Goal: Information Seeking & Learning: Learn about a topic

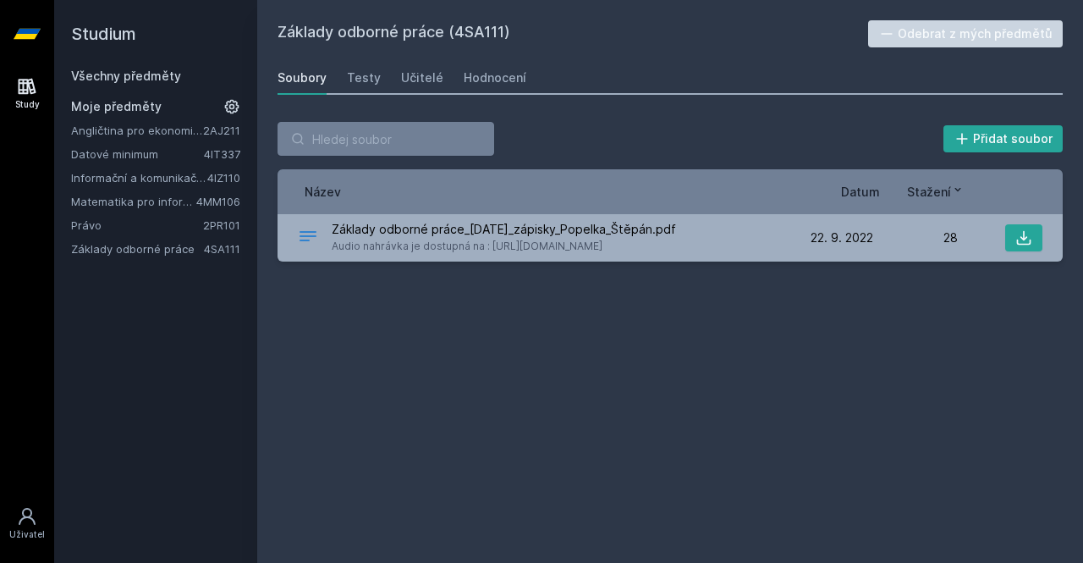
click at [118, 173] on link "Informační a komunikační technologie" at bounding box center [139, 177] width 136 height 17
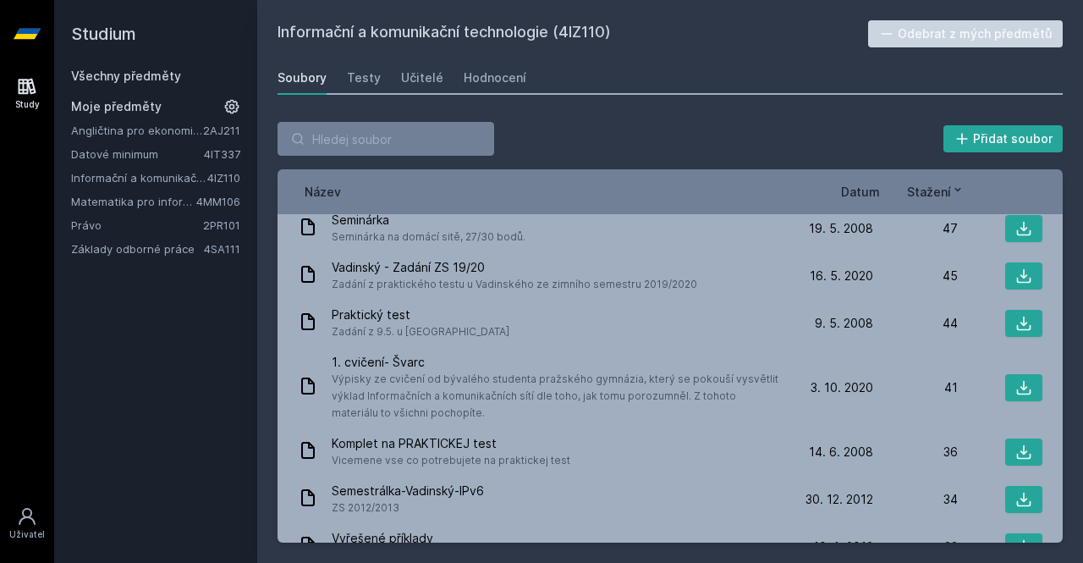
scroll to position [1063, 0]
click at [863, 184] on span "Datum" at bounding box center [860, 192] width 39 height 18
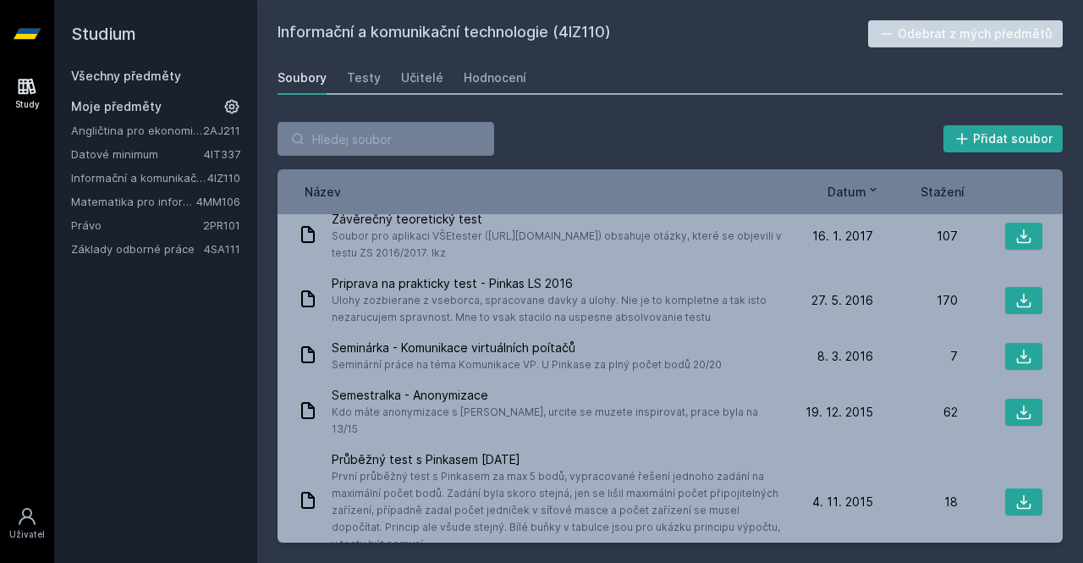
scroll to position [2620, 0]
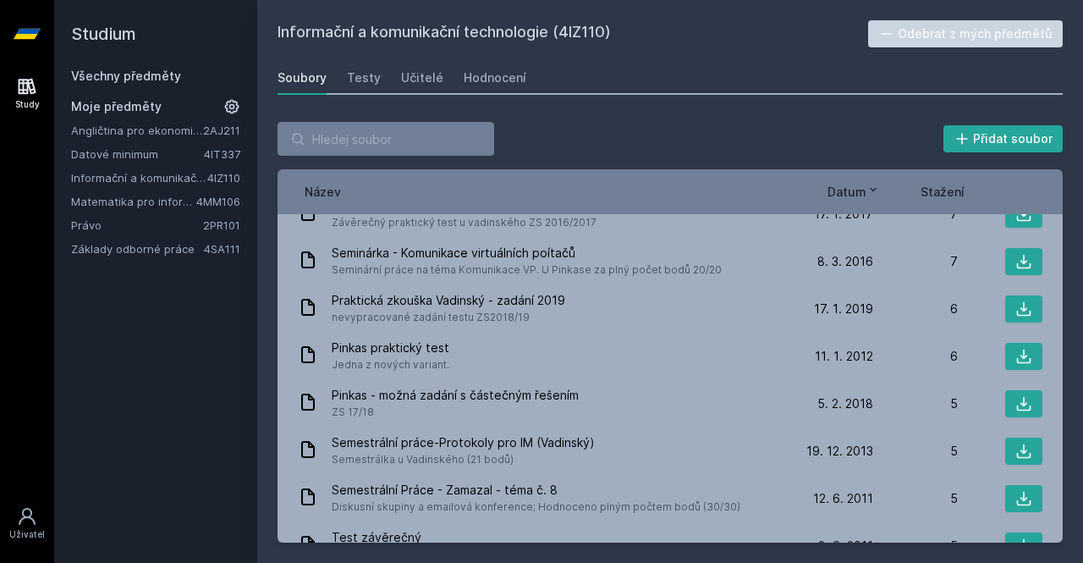
click at [863, 184] on span "Datum" at bounding box center [847, 192] width 39 height 18
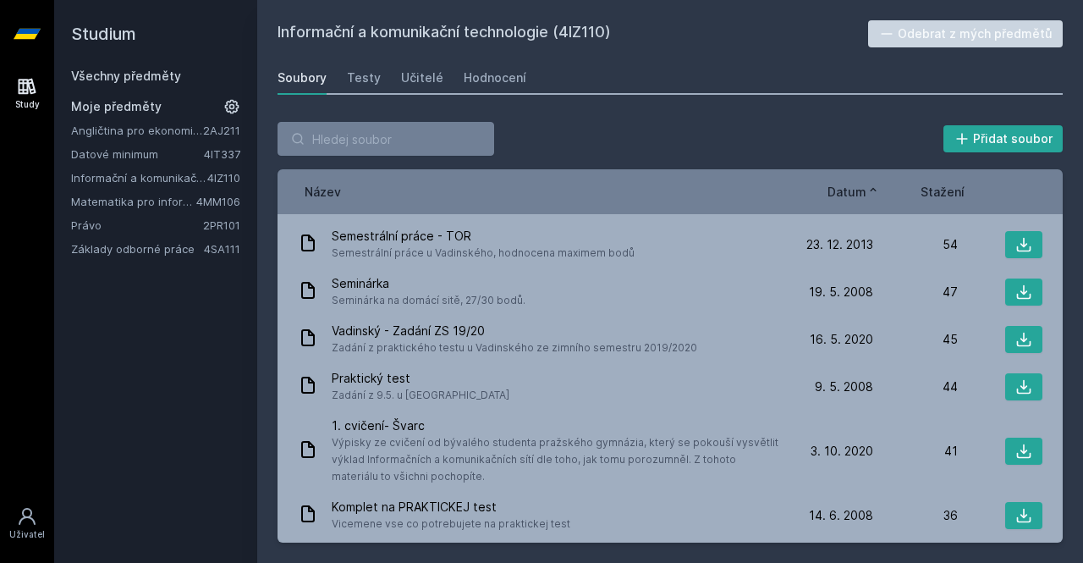
scroll to position [995, 0]
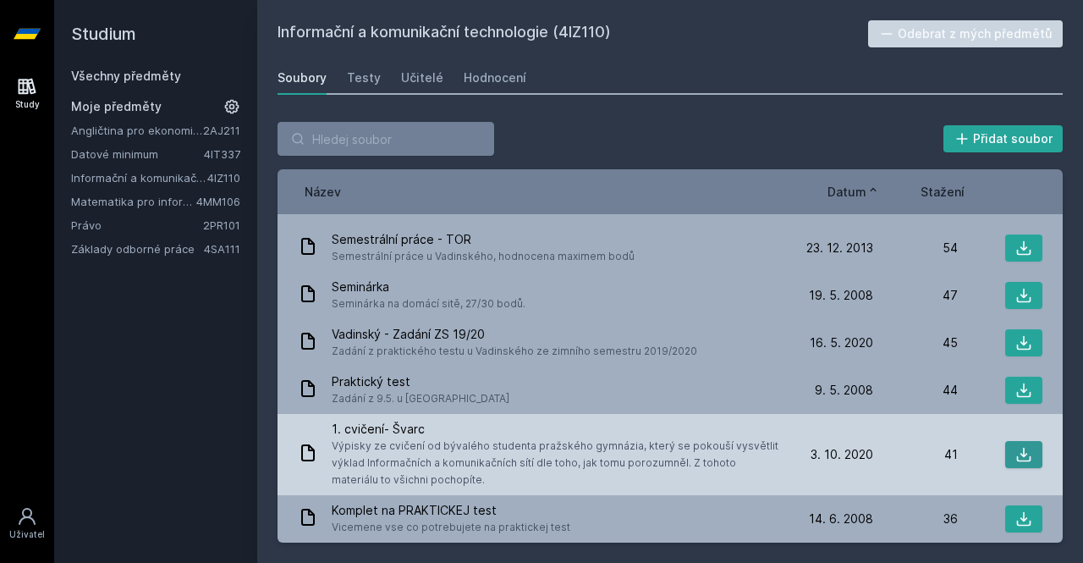
click at [1005, 441] on button at bounding box center [1023, 454] width 37 height 27
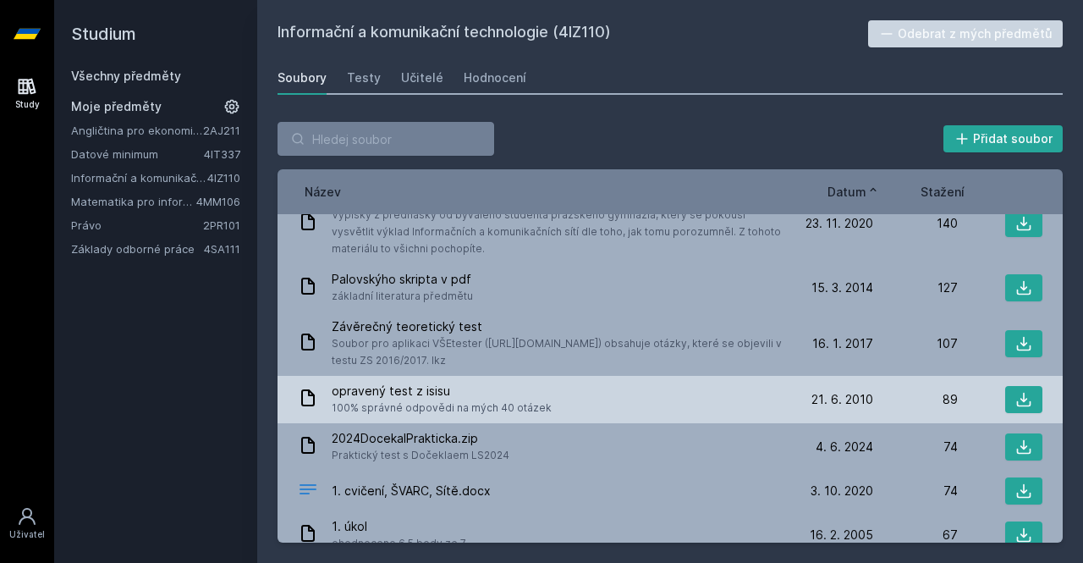
scroll to position [550, 0]
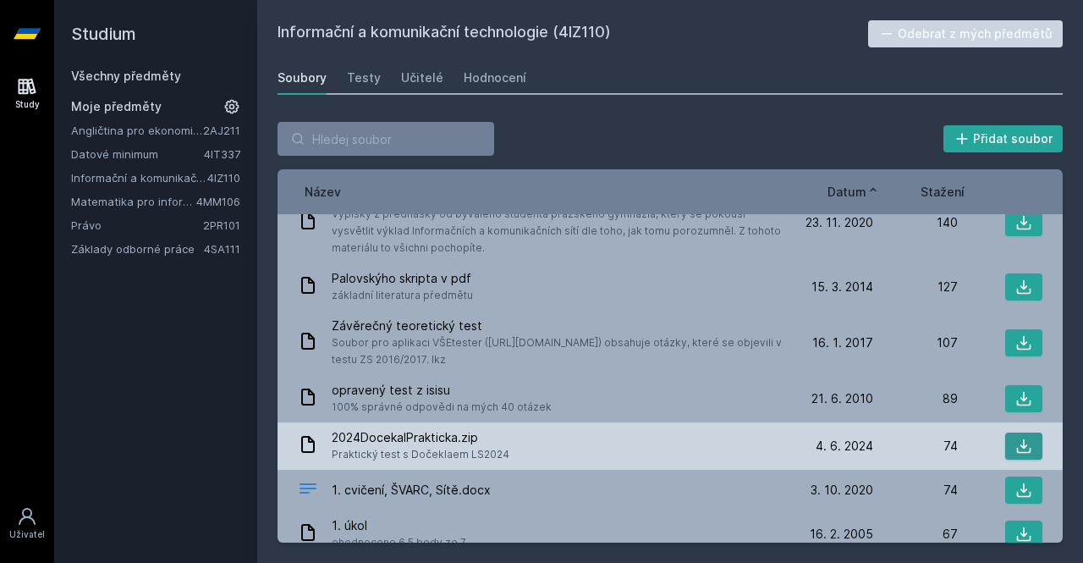
click at [1027, 432] on button at bounding box center [1023, 445] width 37 height 27
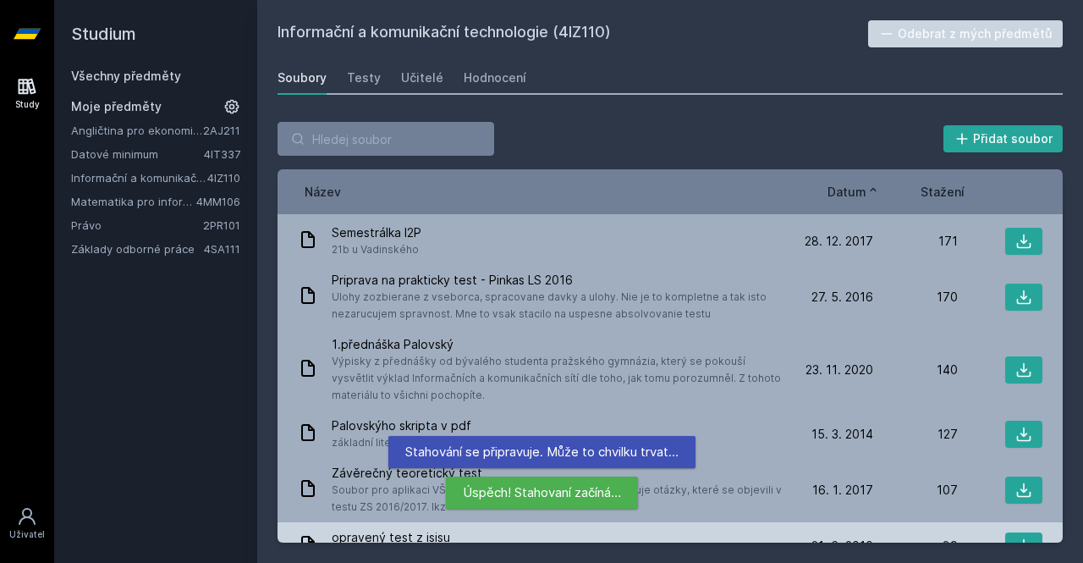
scroll to position [349, 0]
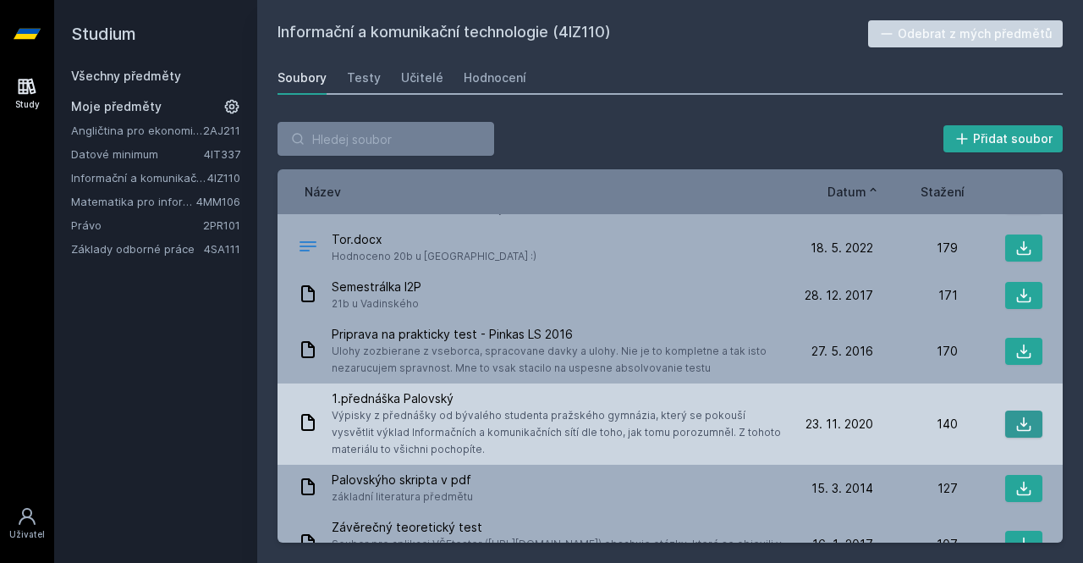
click at [1017, 417] on icon at bounding box center [1024, 424] width 14 height 14
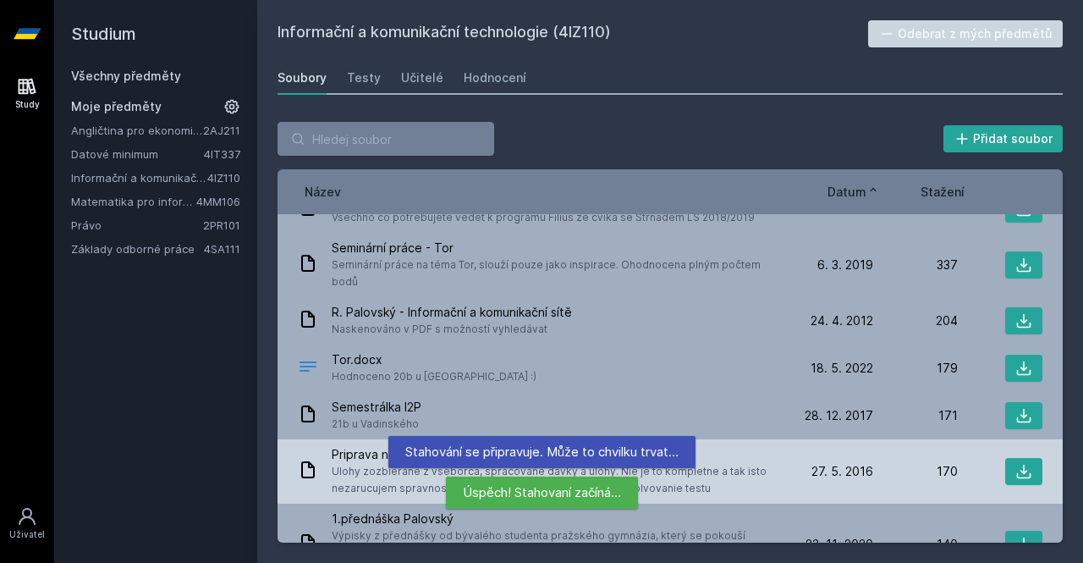
scroll to position [227, 0]
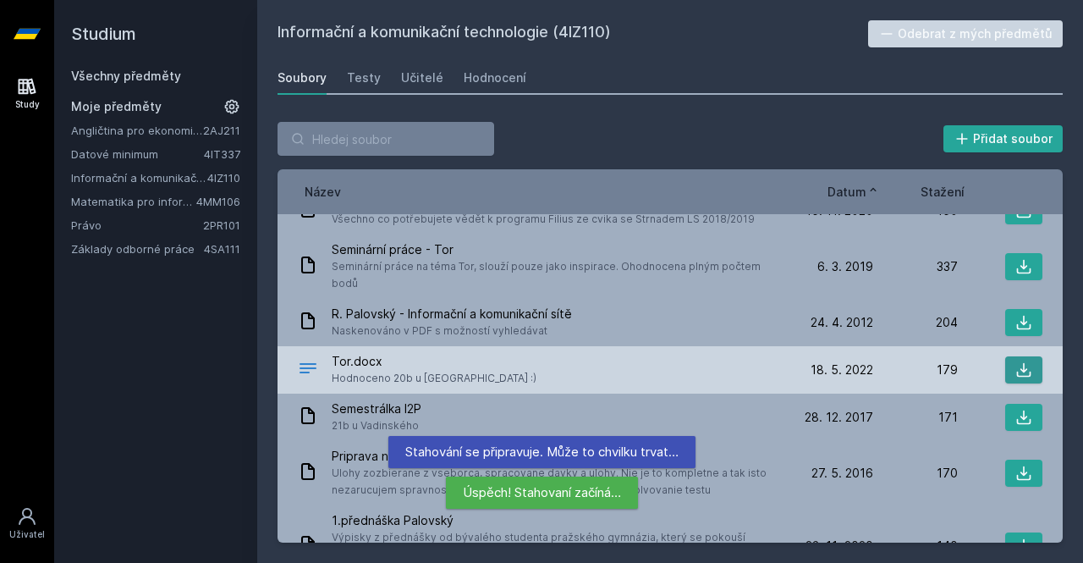
click at [1015, 361] on icon at bounding box center [1023, 369] width 17 height 17
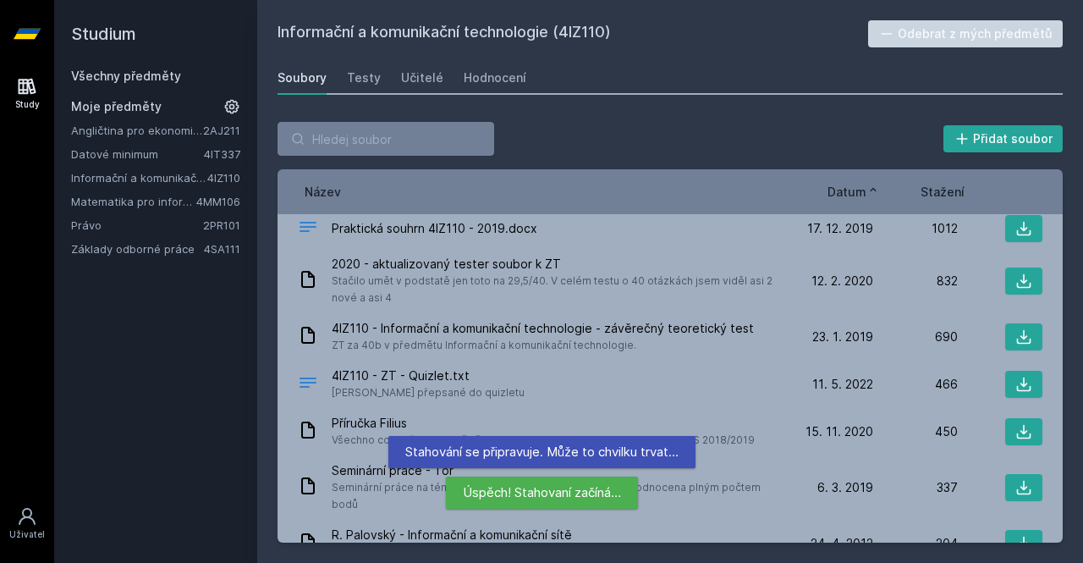
scroll to position [0, 0]
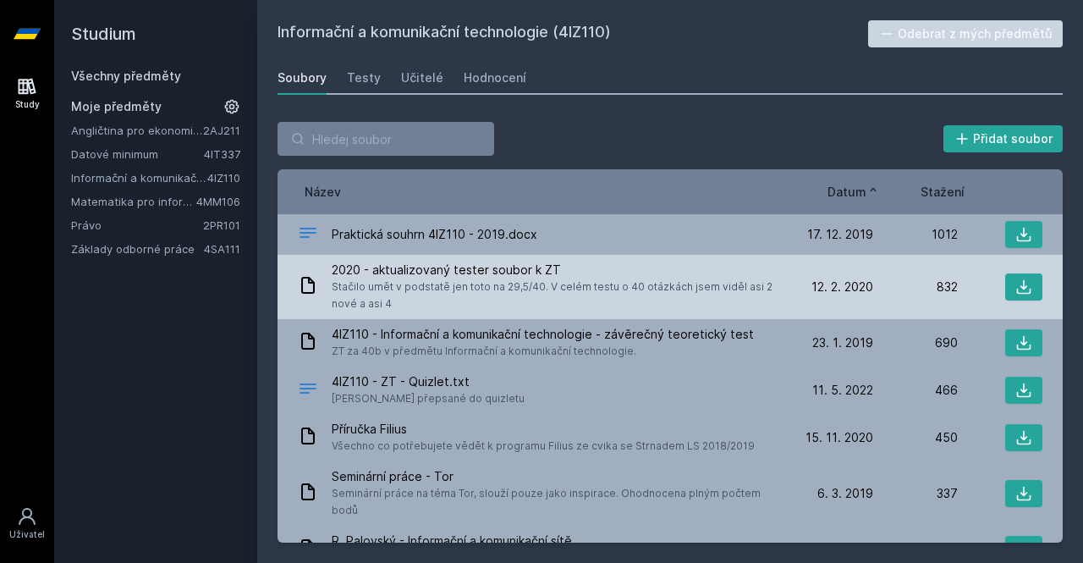
click at [885, 285] on div "832" at bounding box center [915, 286] width 85 height 17
click at [702, 283] on span "Stačilo umět v podstatě jen toto na 29,5/40. V celém testu o 40 otázkách jsem v…" at bounding box center [557, 295] width 450 height 34
click at [395, 287] on span "Stačilo umět v podstatě jen toto na 29,5/40. V celém testu o 40 otázkách jsem v…" at bounding box center [557, 295] width 450 height 34
click at [1015, 285] on icon at bounding box center [1023, 286] width 17 height 17
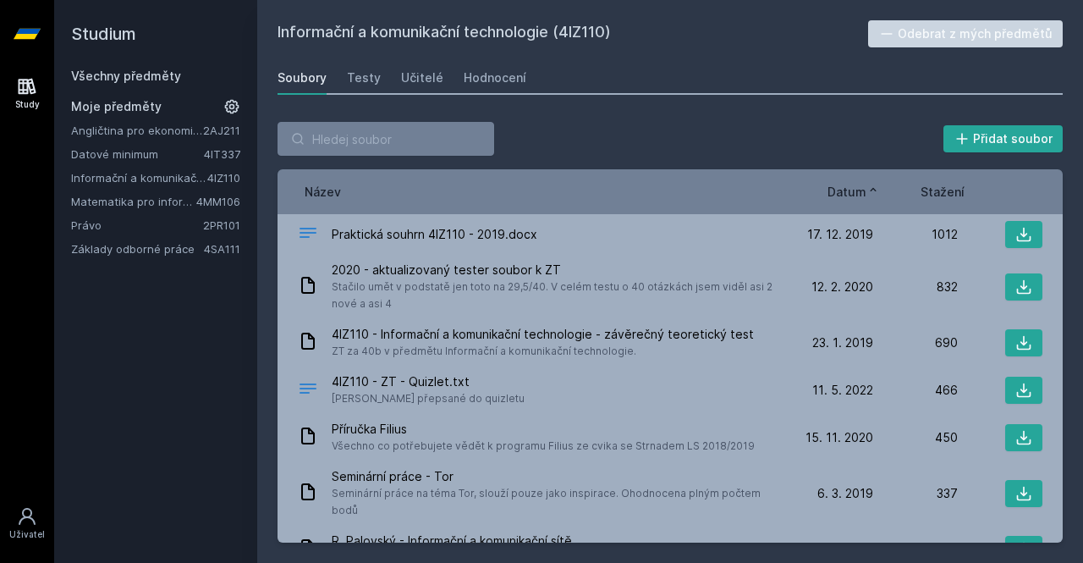
click at [939, 193] on span "Stažení" at bounding box center [943, 192] width 44 height 18
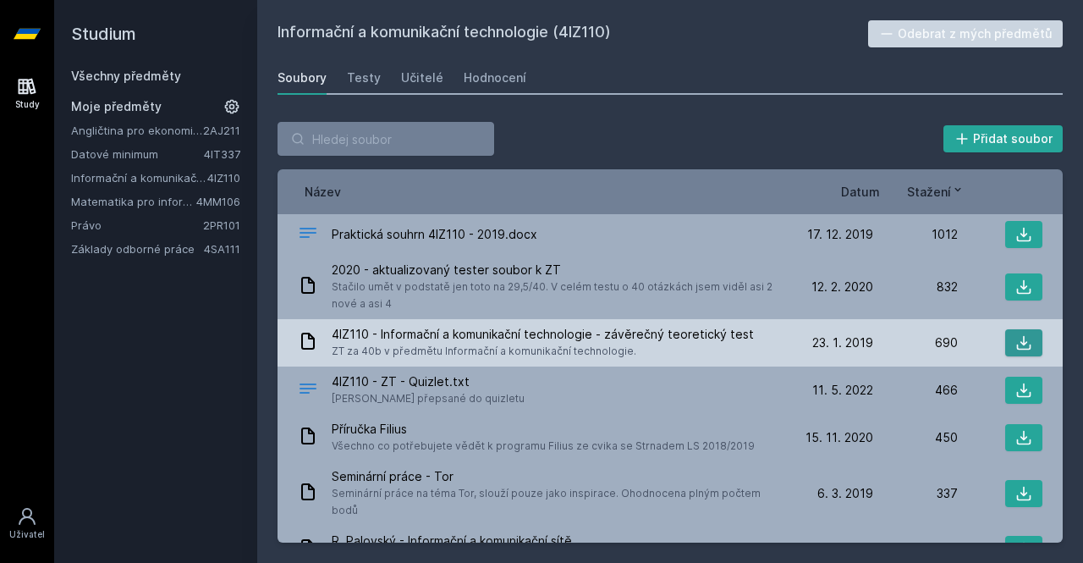
click at [1017, 340] on icon at bounding box center [1023, 342] width 17 height 17
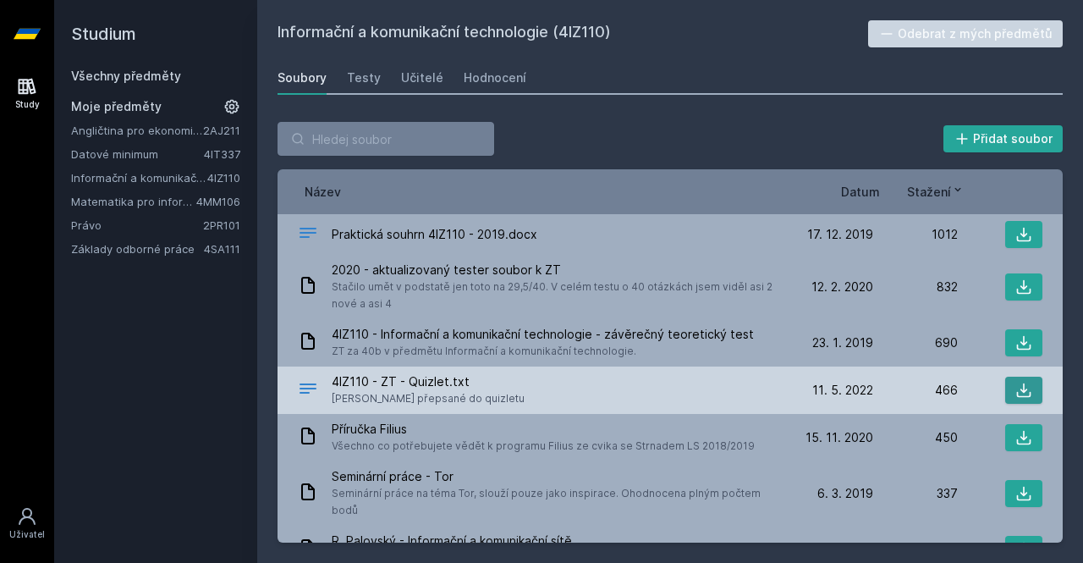
click at [1006, 388] on button at bounding box center [1023, 390] width 37 height 27
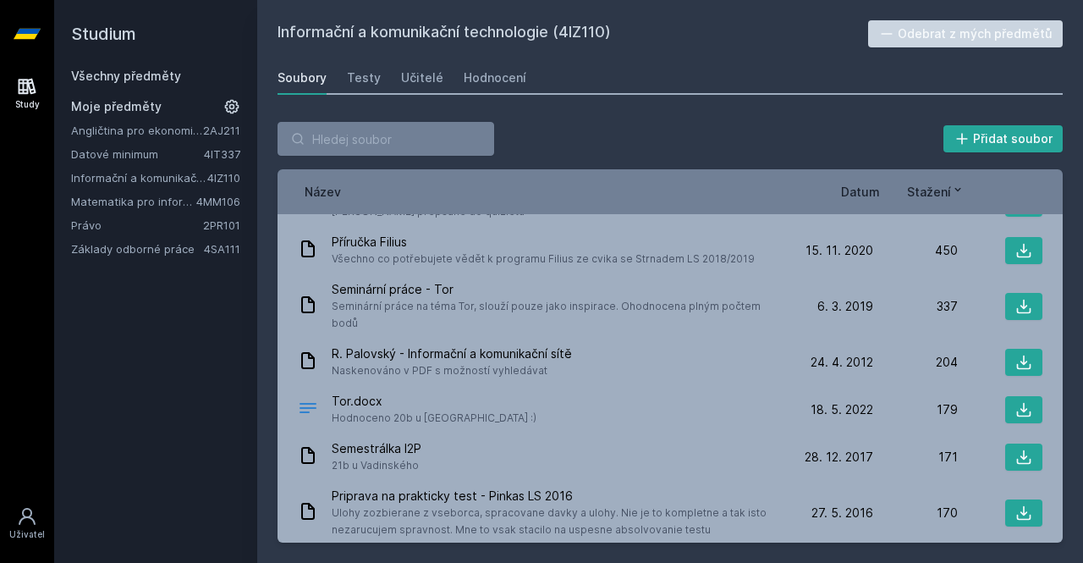
scroll to position [188, 0]
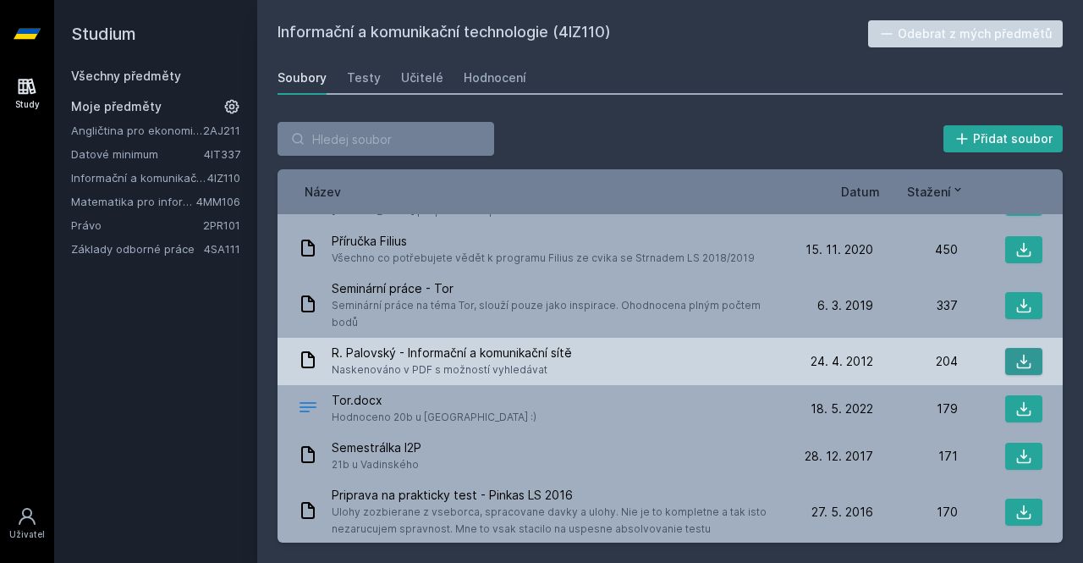
click at [1015, 353] on icon at bounding box center [1023, 361] width 17 height 17
